Goal: Obtain resource: Download file/media

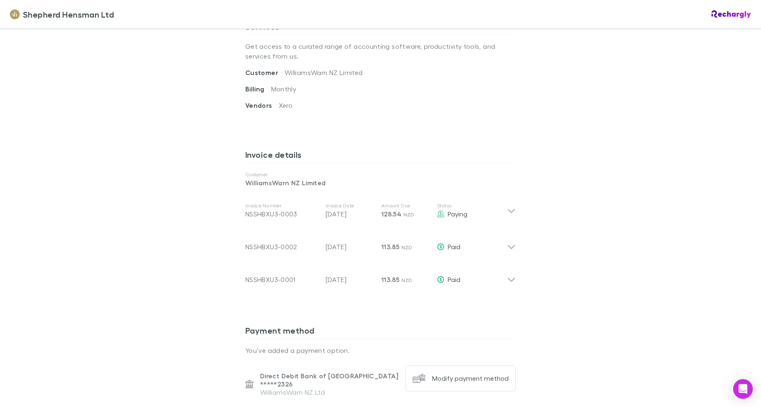
scroll to position [328, 0]
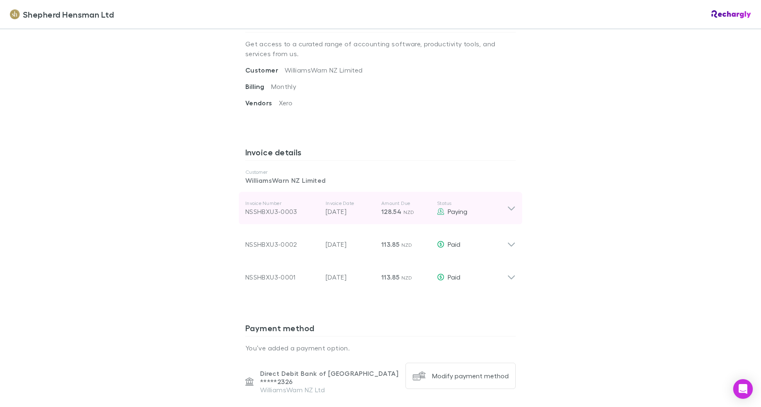
click at [511, 207] on icon at bounding box center [511, 208] width 7 height 4
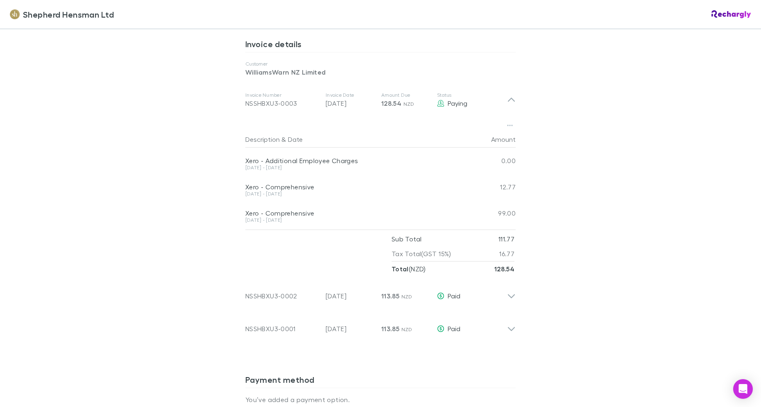
scroll to position [451, 0]
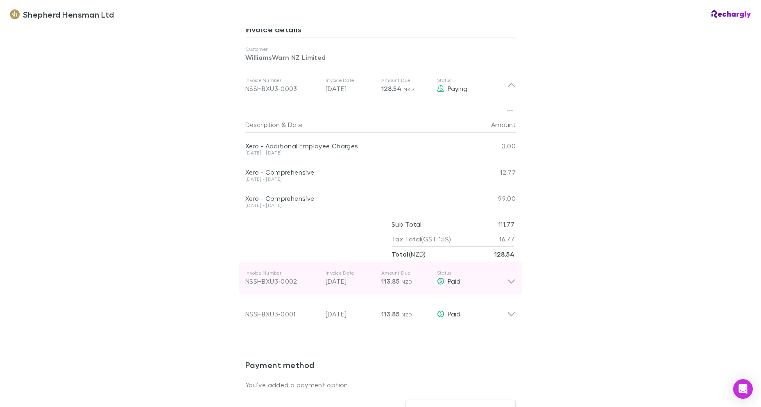
click at [507, 279] on icon at bounding box center [511, 278] width 9 height 16
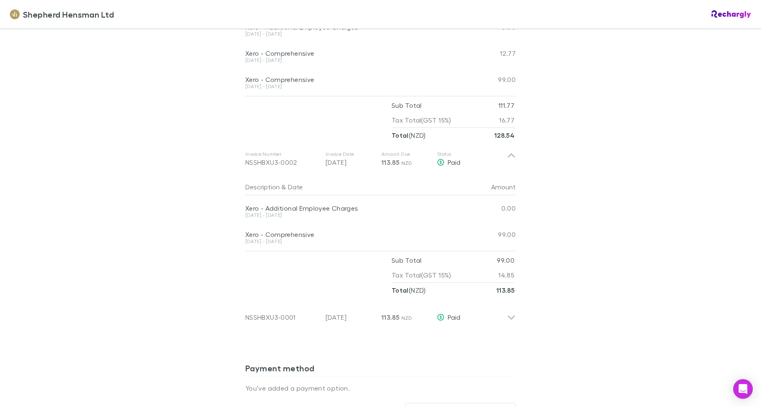
scroll to position [574, 0]
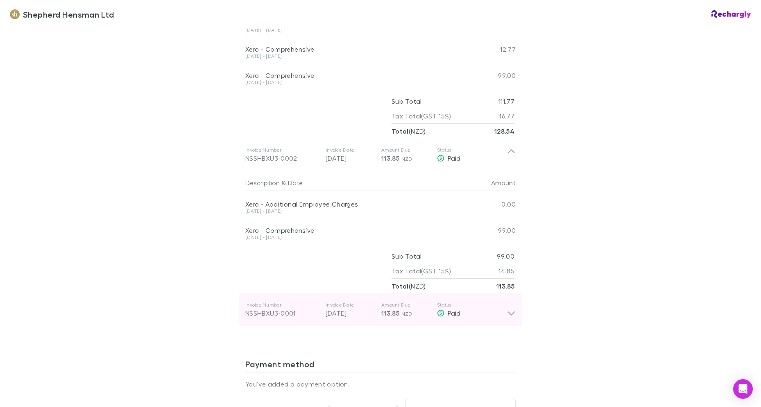
click at [509, 311] on icon at bounding box center [511, 310] width 9 height 16
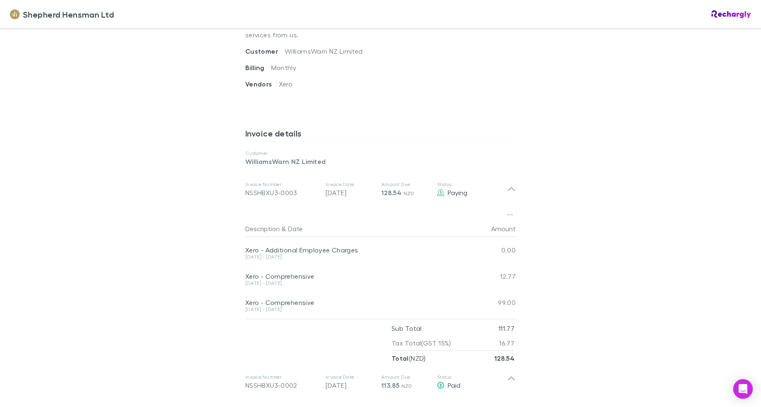
scroll to position [369, 0]
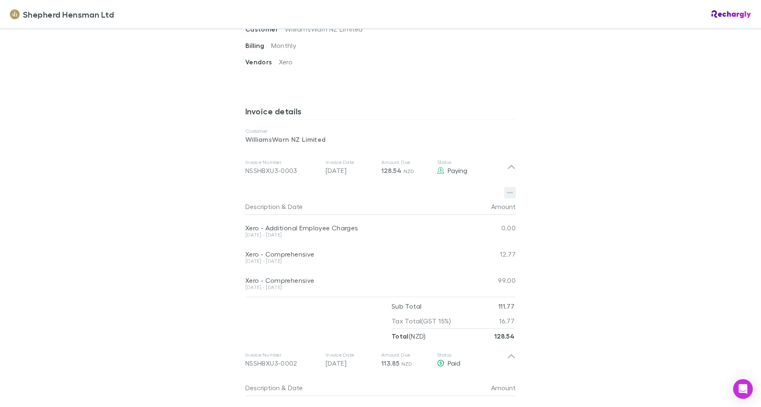
click at [507, 192] on icon "button" at bounding box center [510, 192] width 6 height 7
click at [436, 205] on p "Download PDF" at bounding box center [457, 209] width 100 height 10
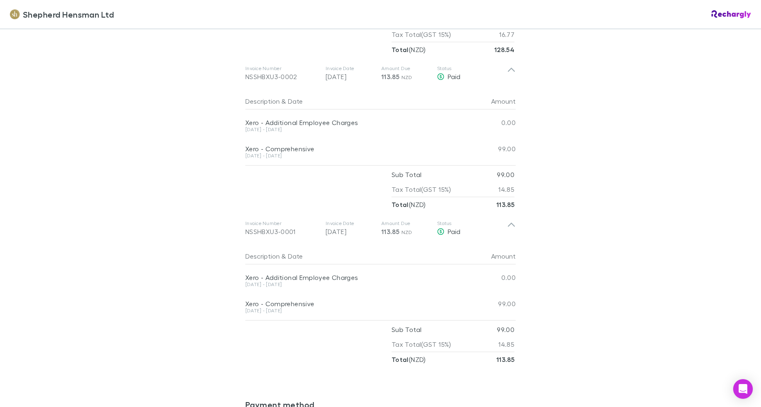
scroll to position [656, 0]
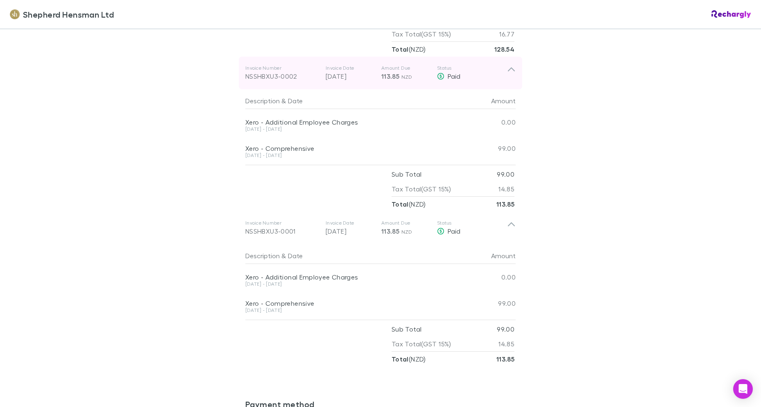
click at [509, 66] on icon at bounding box center [511, 73] width 9 height 16
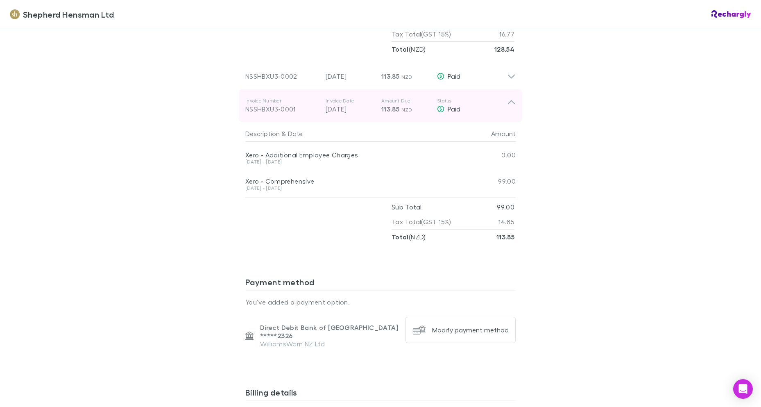
click at [511, 107] on icon at bounding box center [511, 106] width 9 height 16
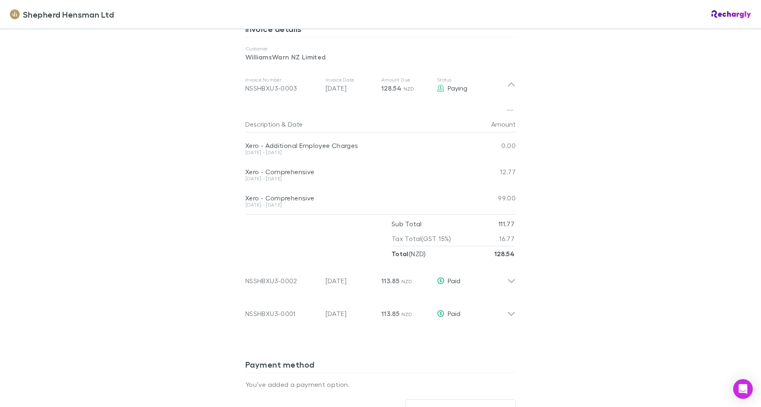
scroll to position [451, 0]
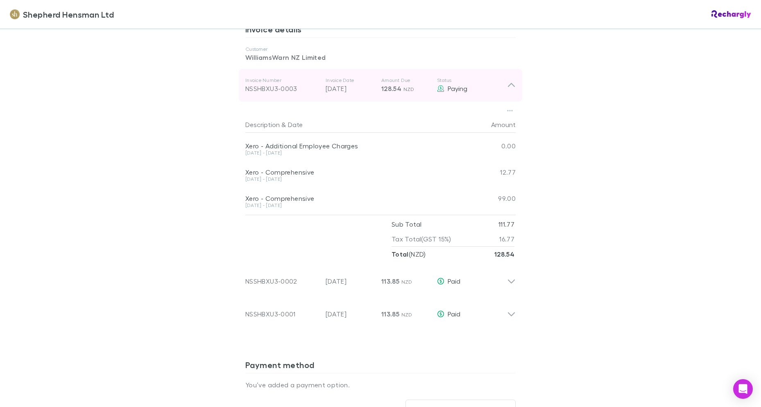
click at [508, 85] on icon at bounding box center [511, 85] width 7 height 4
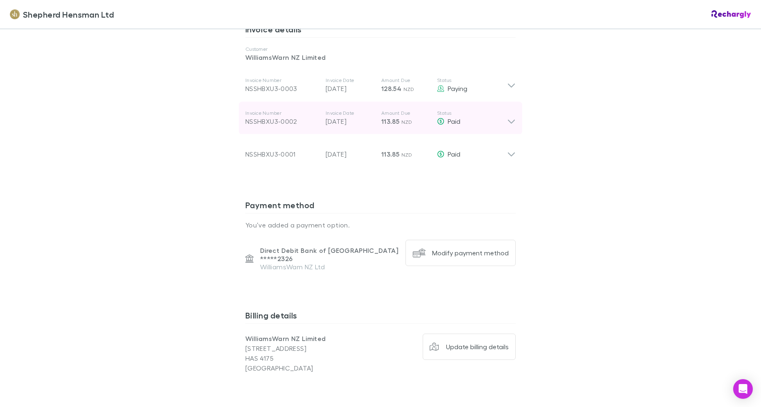
click at [507, 119] on icon at bounding box center [511, 118] width 9 height 16
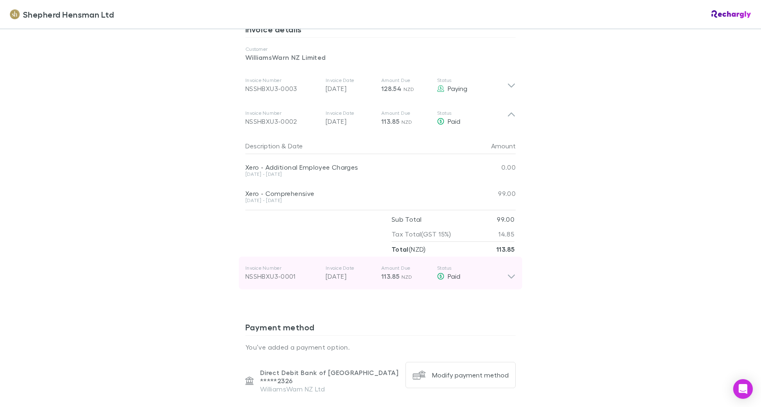
click at [278, 272] on div "NSSHBXU3-0001" at bounding box center [282, 276] width 74 height 10
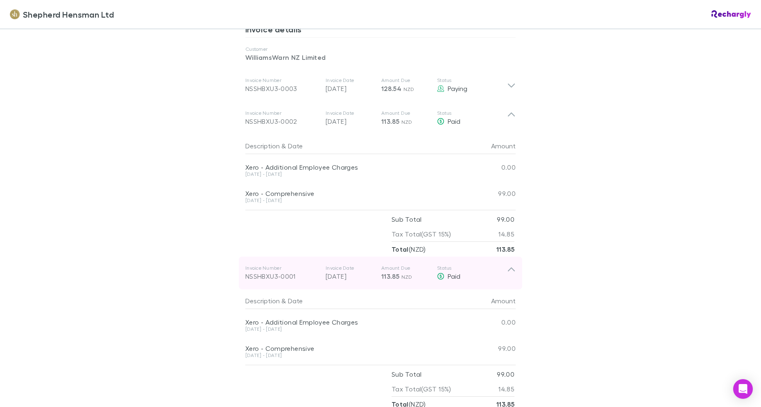
click at [281, 274] on div "NSSHBXU3-0001" at bounding box center [282, 276] width 74 height 10
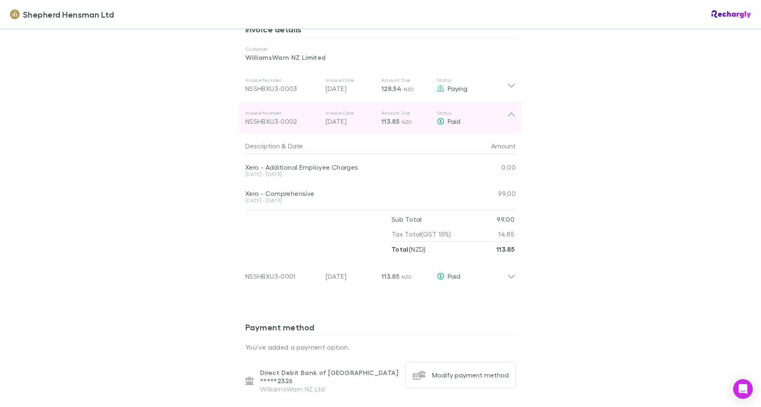
click at [277, 121] on div "NSSHBXU3-0002" at bounding box center [282, 121] width 74 height 10
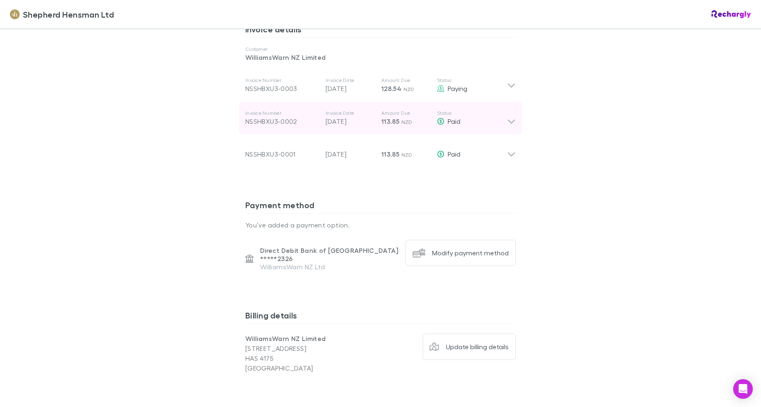
click at [277, 121] on div "NSSHBXU3-0002" at bounding box center [282, 121] width 74 height 10
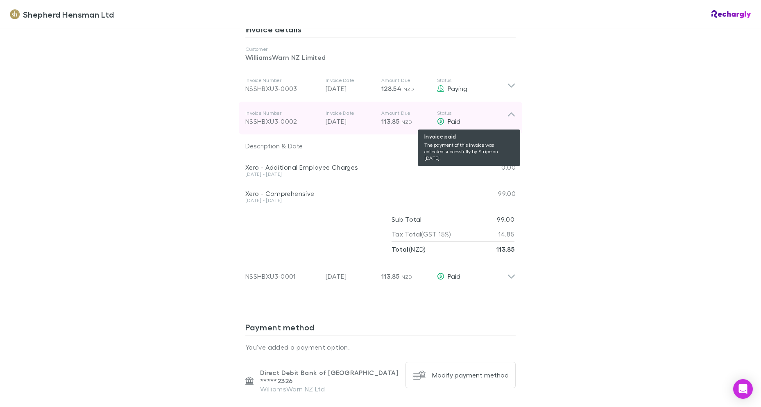
click at [441, 119] on icon at bounding box center [440, 121] width 7 height 7
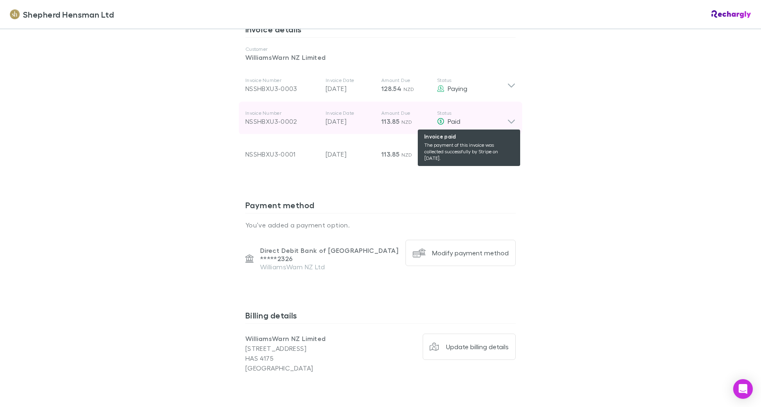
click at [441, 119] on icon at bounding box center [440, 121] width 7 height 7
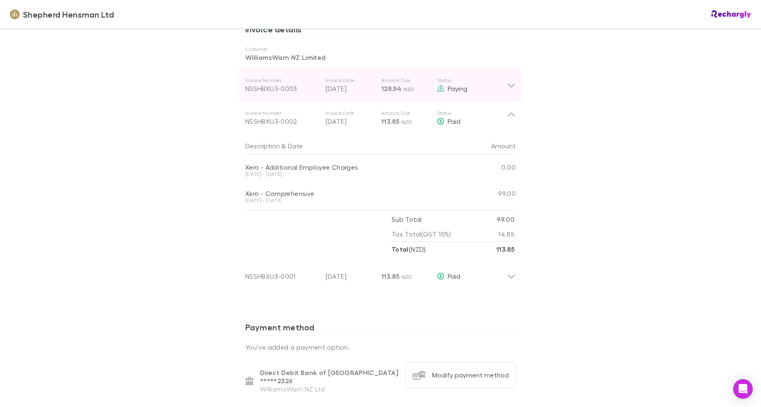
click at [501, 83] on p "Status" at bounding box center [472, 80] width 70 height 7
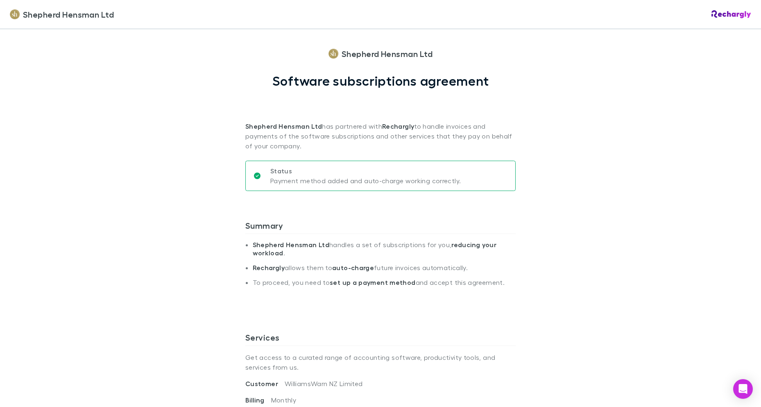
scroll to position [0, 0]
